Goal: Contribute content: Add original content to the website for others to see

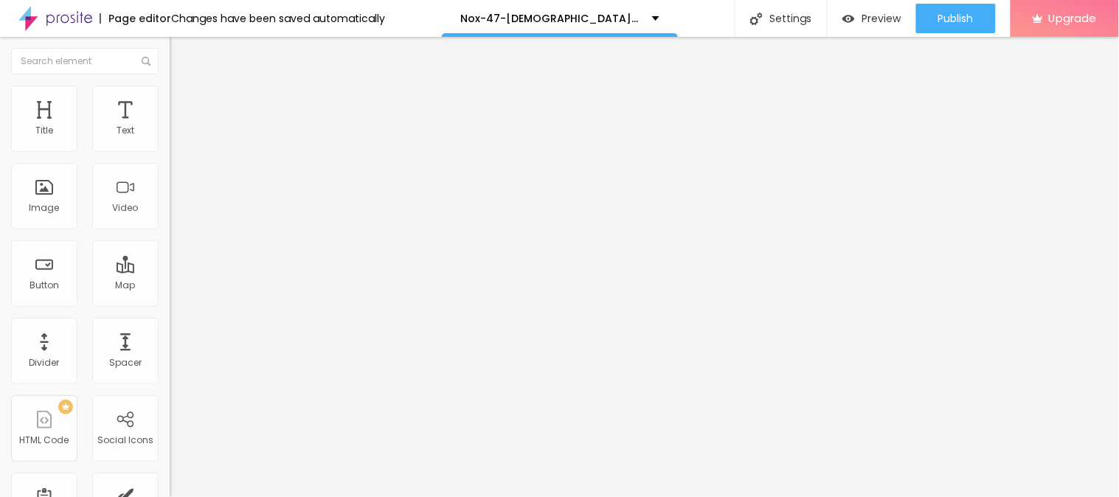
click at [170, 125] on div "Add image" at bounding box center [255, 120] width 170 height 10
click at [170, 127] on span "Add image" at bounding box center [200, 120] width 60 height 13
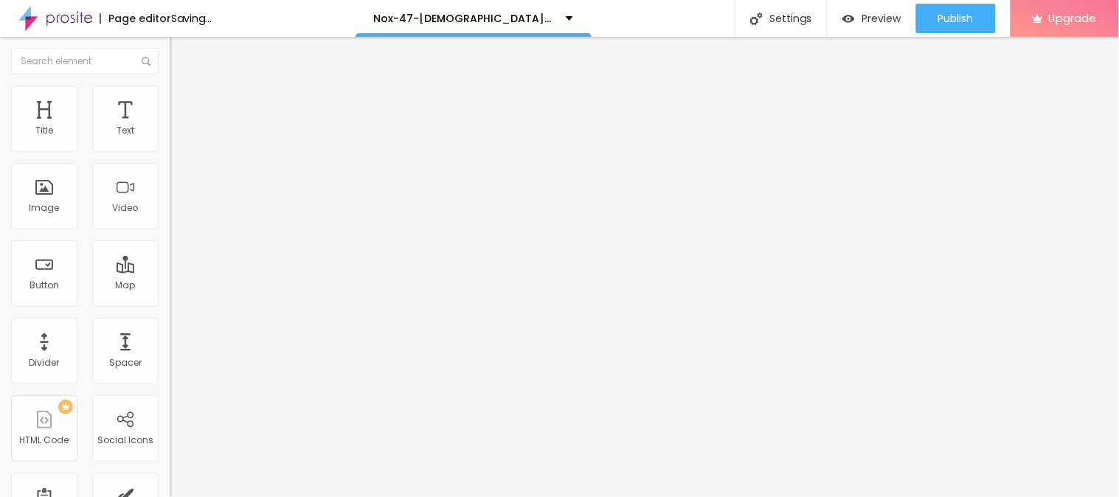
click at [170, 302] on input "https://" at bounding box center [258, 295] width 177 height 15
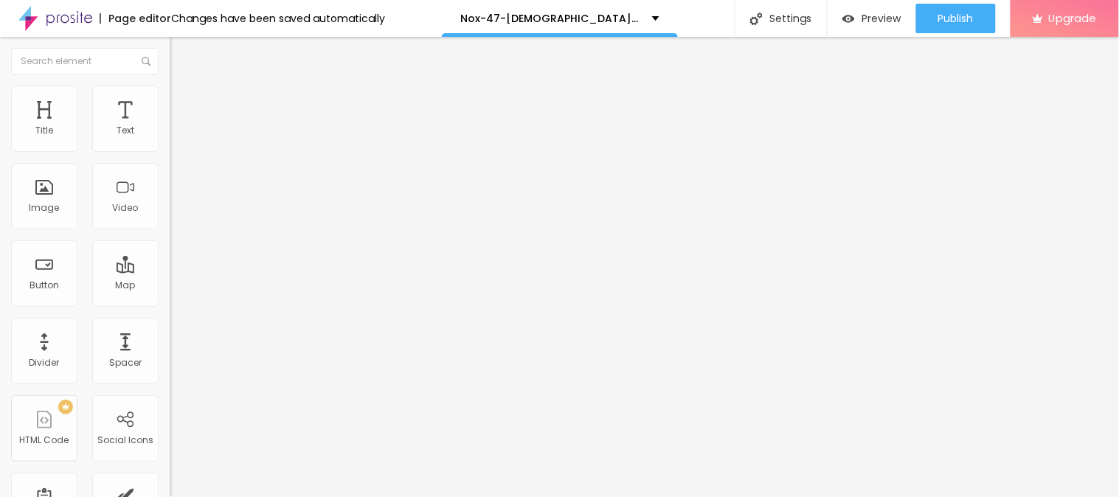
click at [170, 302] on input "https://" at bounding box center [258, 295] width 177 height 15
paste input "https://nutrazeon.com/Nox47"
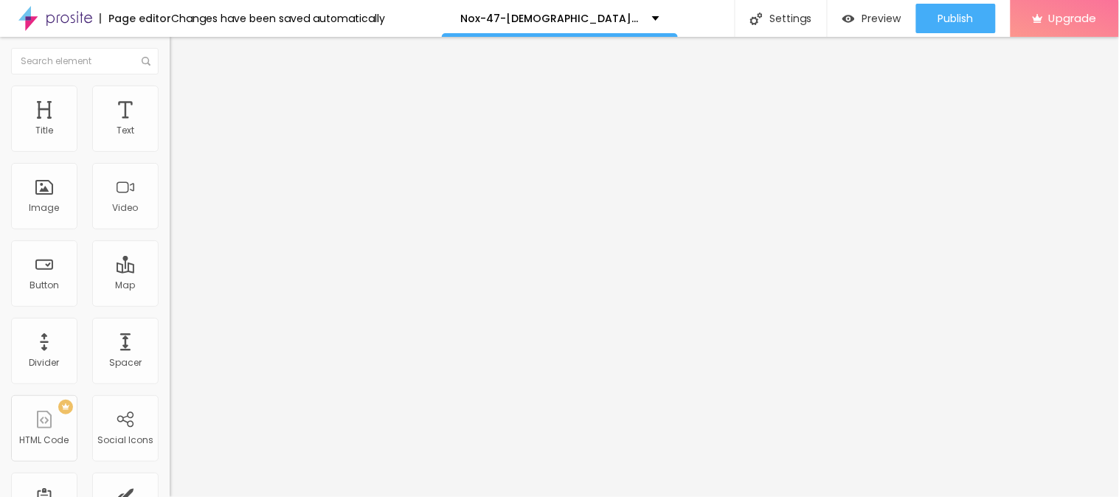
scroll to position [0, 1]
type input "https://nutrazeon.com/Nox47"
click at [181, 52] on img "button" at bounding box center [187, 54] width 12 height 12
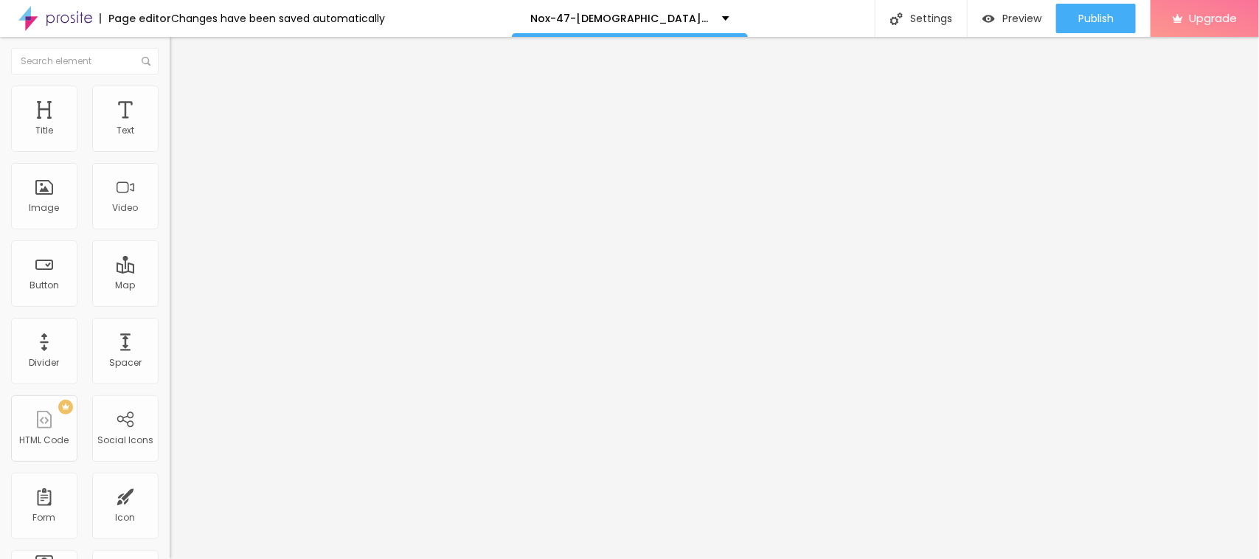
click at [170, 61] on button "Edit Text" at bounding box center [255, 54] width 170 height 34
click at [37, 200] on div "Image" at bounding box center [44, 196] width 66 height 66
click at [49, 212] on div "Image" at bounding box center [44, 208] width 30 height 10
click at [52, 212] on div "Image" at bounding box center [44, 208] width 30 height 10
click at [170, 149] on input "text" at bounding box center [258, 141] width 177 height 15
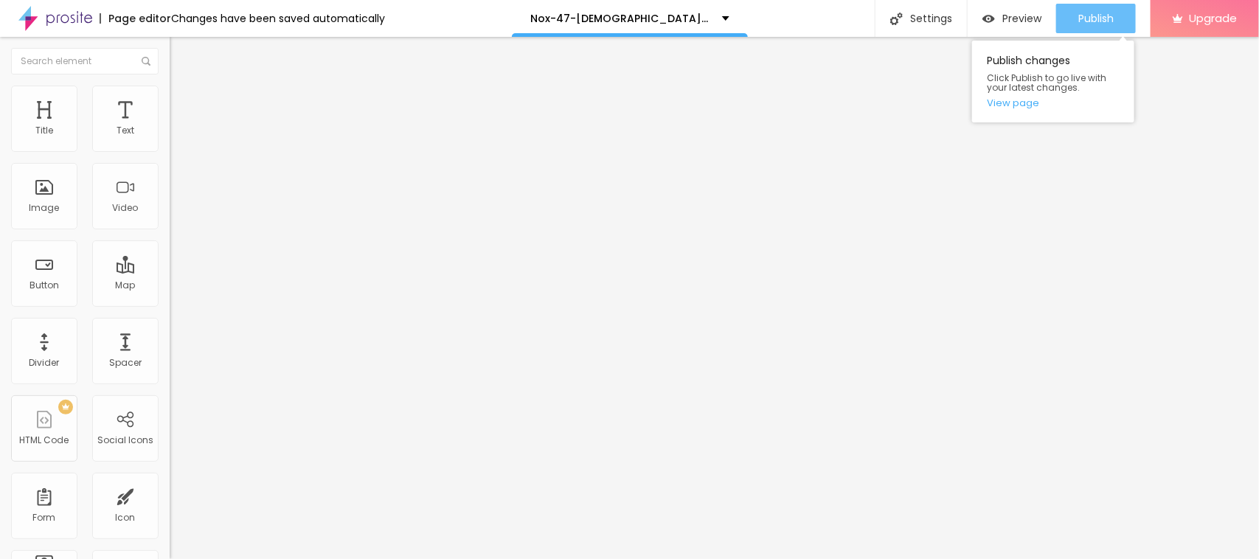
click at [1090, 13] on span "Publish" at bounding box center [1095, 19] width 35 height 12
click at [1075, 29] on button "Publish" at bounding box center [1096, 18] width 80 height 29
click at [1004, 104] on link "View page" at bounding box center [1053, 103] width 133 height 10
